Goal: Information Seeking & Learning: Learn about a topic

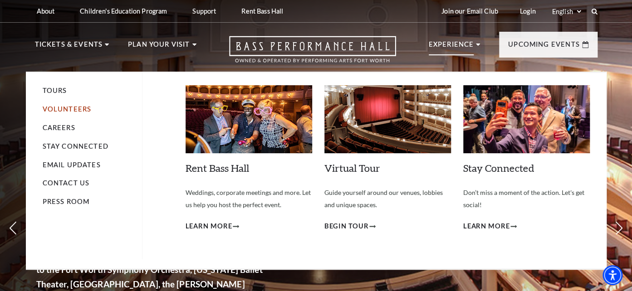
click at [65, 109] on link "Volunteers" at bounding box center [67, 109] width 49 height 8
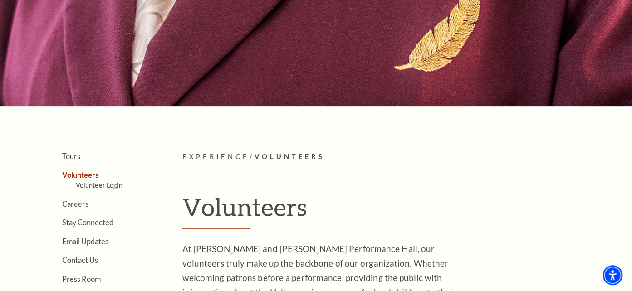
scroll to position [143, 0]
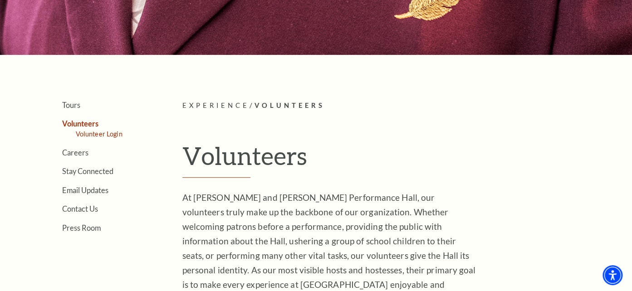
click at [102, 131] on link "Volunteer Login" at bounding box center [99, 134] width 47 height 8
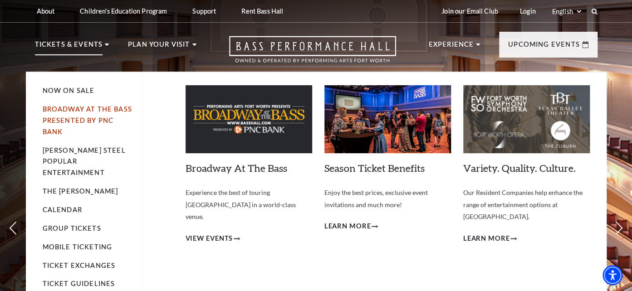
click at [62, 112] on link "Broadway At The Bass presented by PNC Bank" at bounding box center [87, 120] width 89 height 30
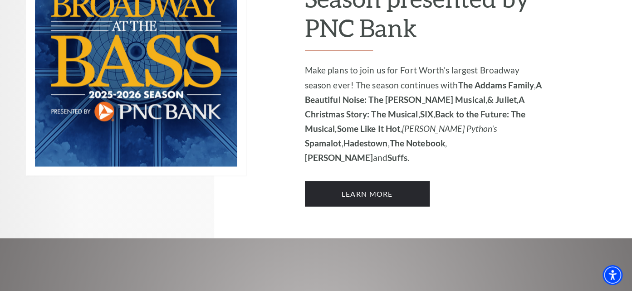
scroll to position [719, 0]
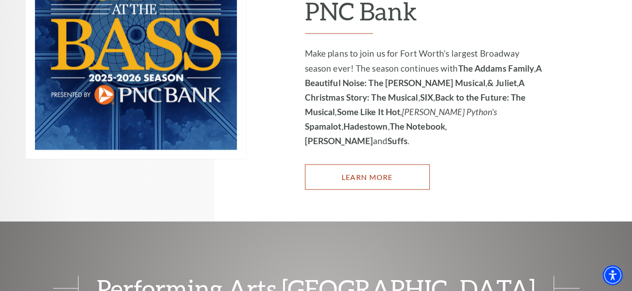
click at [394, 164] on link "Learn More" at bounding box center [367, 176] width 125 height 25
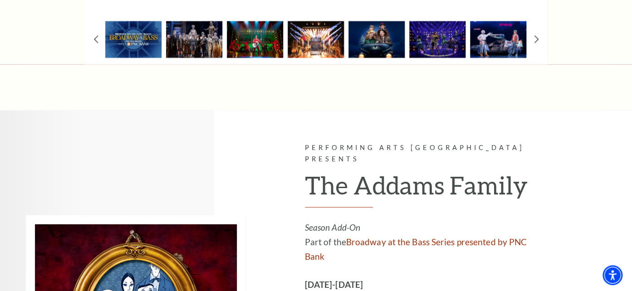
scroll to position [958, 0]
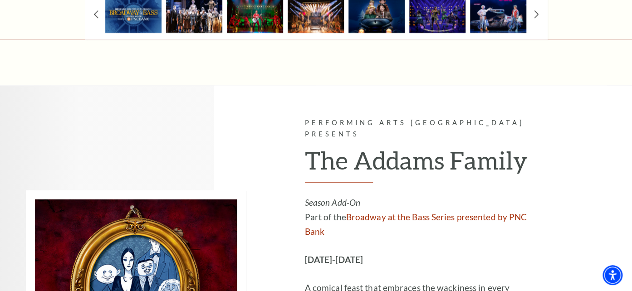
click at [204, 14] on img at bounding box center [194, 14] width 56 height 37
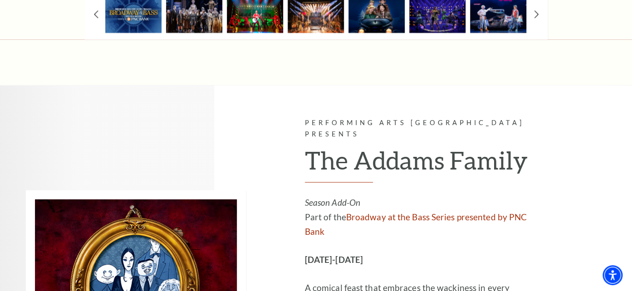
click at [252, 15] on img at bounding box center [255, 14] width 56 height 37
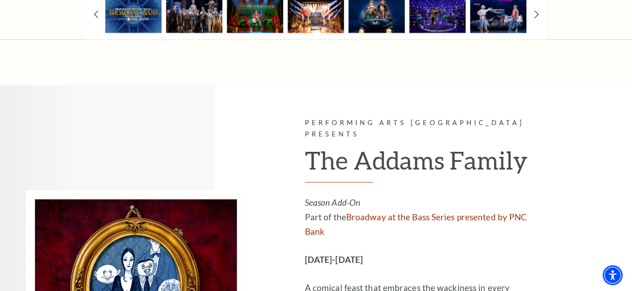
click at [304, 13] on img at bounding box center [316, 14] width 56 height 37
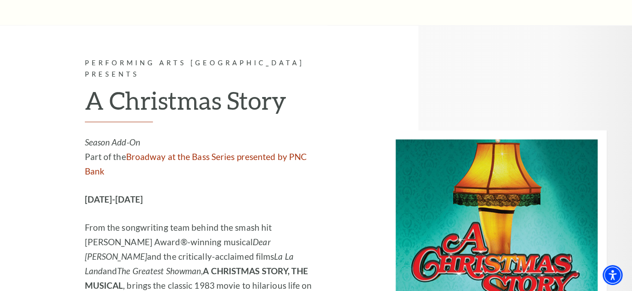
scroll to position [2348, 0]
